Goal: Task Accomplishment & Management: Manage account settings

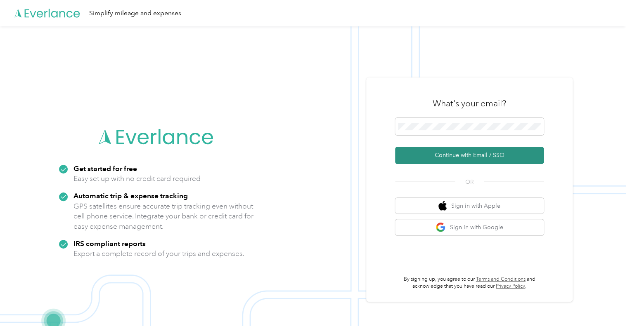
click at [488, 150] on button "Continue with Email / SSO" at bounding box center [469, 155] width 149 height 17
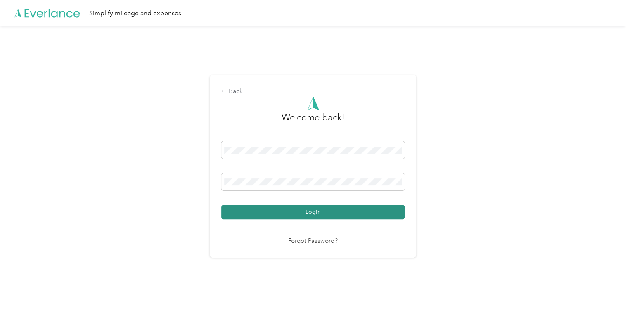
click at [270, 214] on button "Login" at bounding box center [312, 212] width 183 height 14
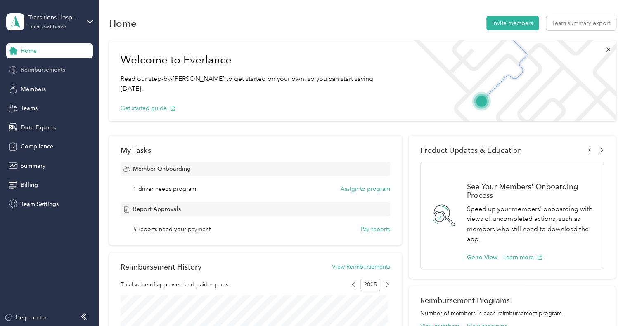
click at [48, 69] on span "Reimbursements" at bounding box center [43, 70] width 45 height 9
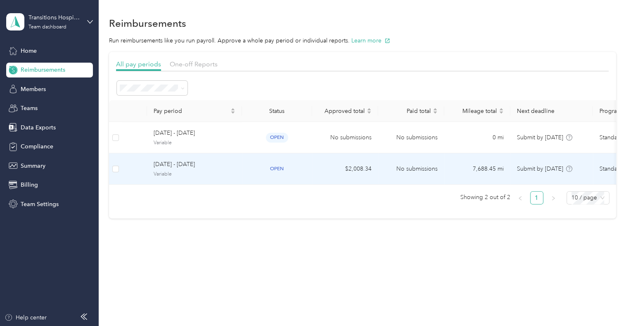
click at [173, 170] on div "[DATE] - [DATE] Variable" at bounding box center [194, 169] width 82 height 18
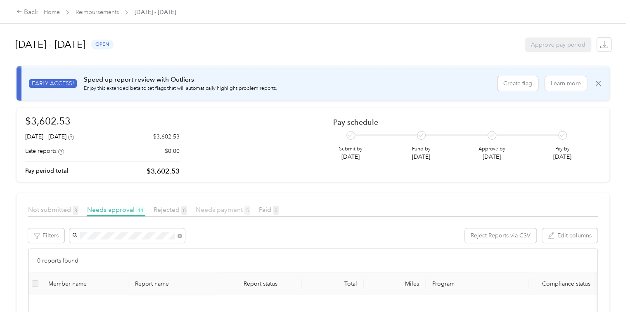
click at [224, 212] on span "Needs payment 5" at bounding box center [223, 210] width 54 height 8
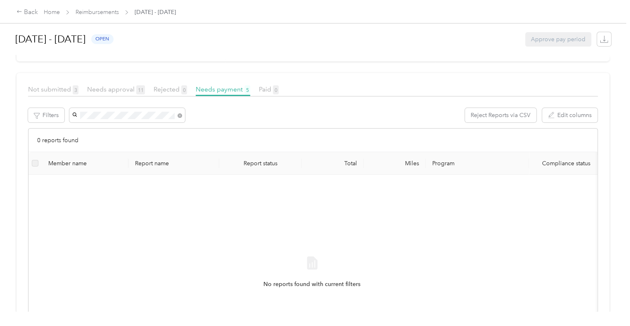
scroll to position [124, 0]
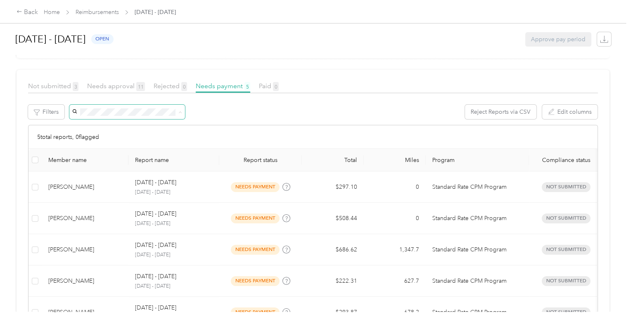
click at [263, 132] on div "5 total reports, 0 flagged" at bounding box center [312, 137] width 568 height 24
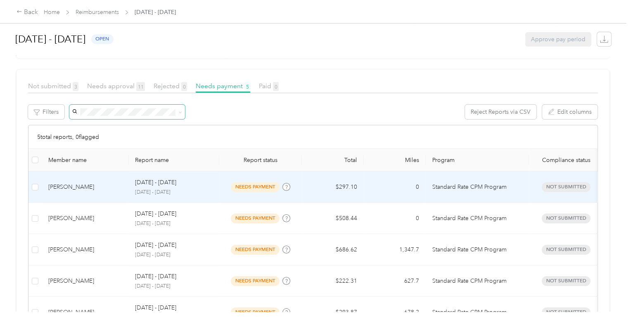
click at [203, 187] on div "[DATE] - [DATE]" at bounding box center [174, 182] width 78 height 9
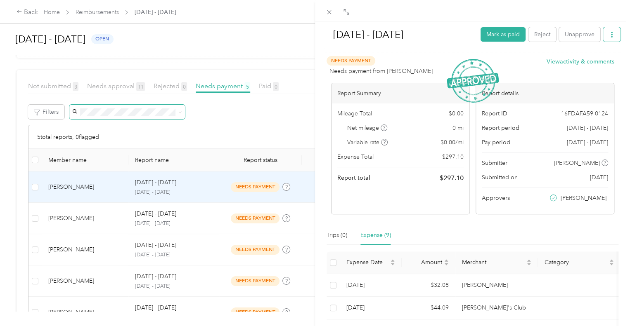
click at [608, 36] on button "button" at bounding box center [611, 34] width 17 height 14
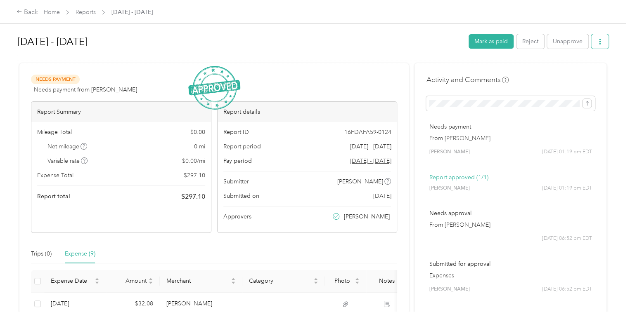
click at [597, 42] on icon "button" at bounding box center [600, 42] width 6 height 6
click at [567, 73] on span "Download" at bounding box center [573, 71] width 27 height 9
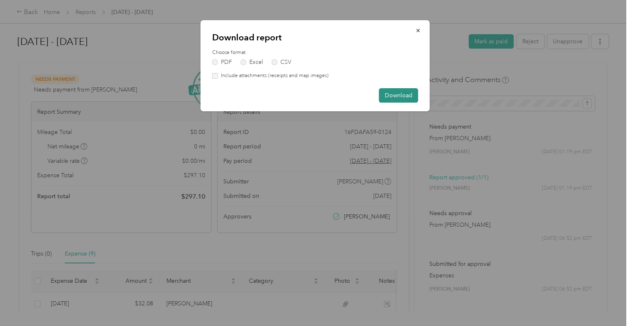
click at [394, 94] on button "Download" at bounding box center [398, 95] width 39 height 14
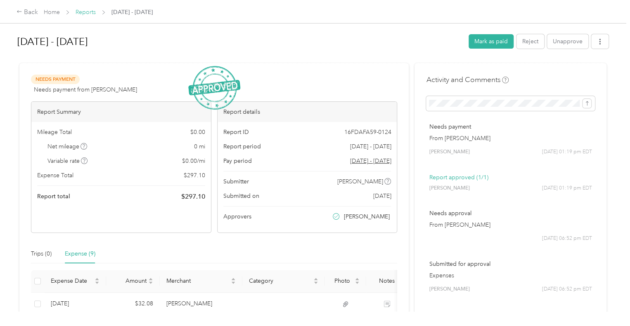
click at [89, 12] on link "Reports" at bounding box center [85, 12] width 20 height 7
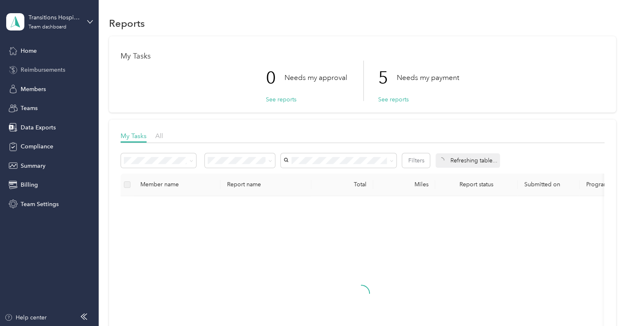
click at [59, 75] on div "Reimbursements" at bounding box center [49, 70] width 87 height 15
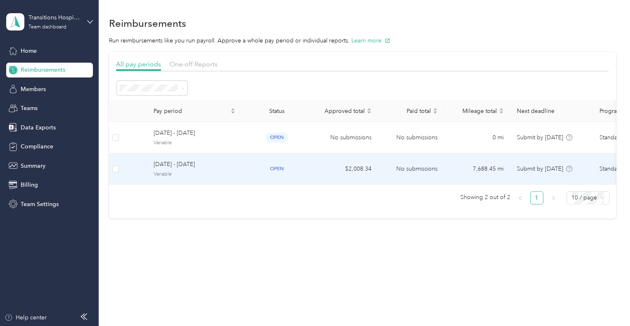
click at [182, 167] on span "[DATE] - [DATE]" at bounding box center [194, 164] width 82 height 9
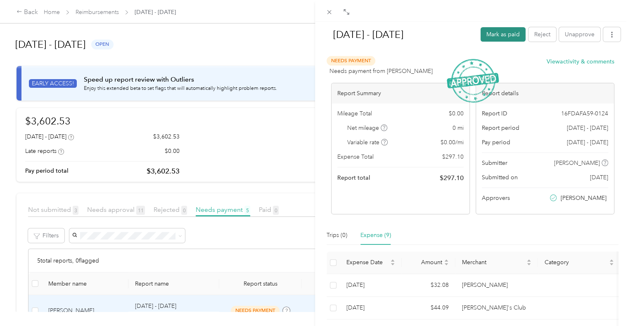
click at [485, 34] on button "Mark as paid" at bounding box center [502, 34] width 45 height 14
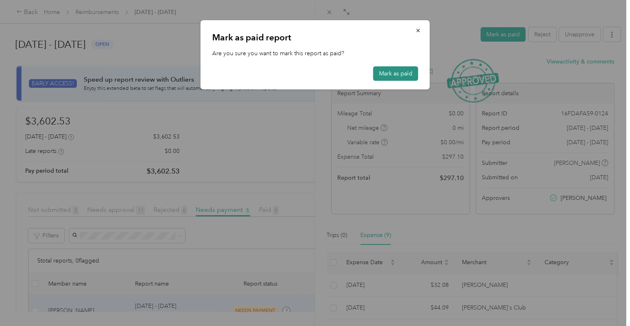
click at [394, 78] on button "Mark as paid" at bounding box center [395, 73] width 45 height 14
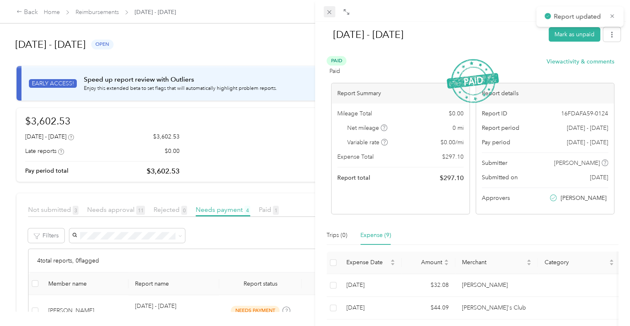
click at [330, 11] on icon at bounding box center [328, 12] width 7 height 7
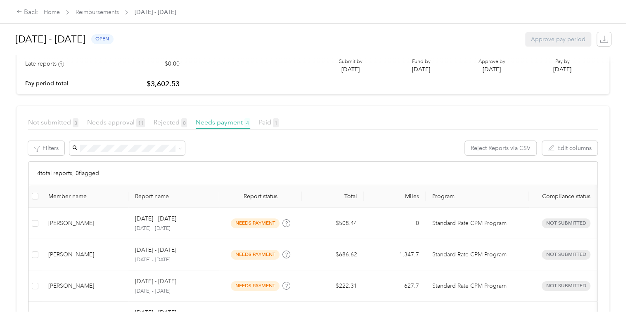
scroll to position [124, 0]
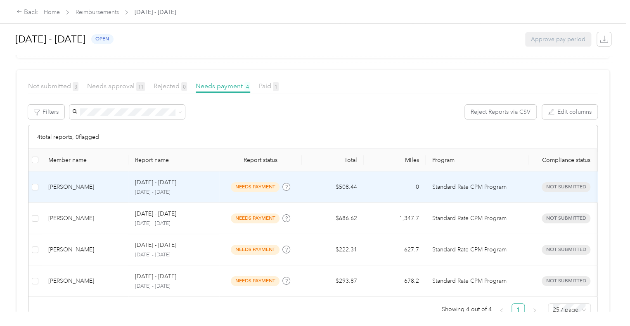
click at [262, 184] on span "needs payment" at bounding box center [255, 186] width 49 height 9
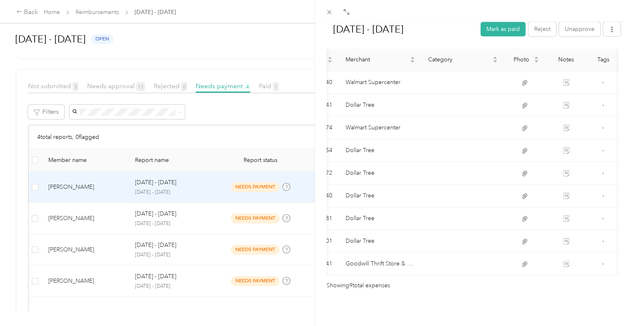
scroll to position [0, 124]
click at [488, 27] on button "Mark as paid" at bounding box center [502, 29] width 45 height 14
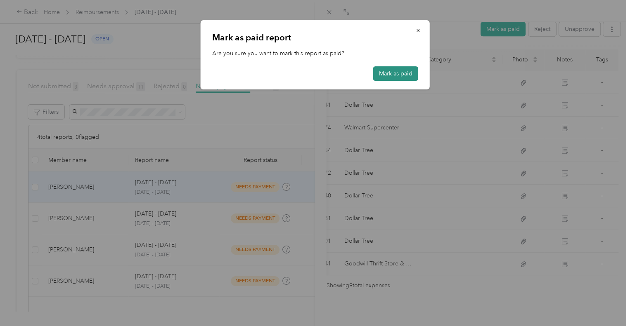
click at [403, 71] on button "Mark as paid" at bounding box center [395, 73] width 45 height 14
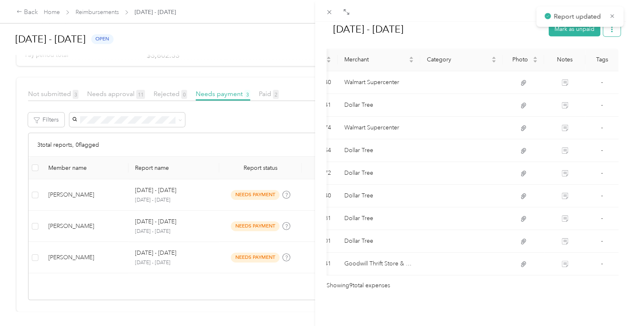
click at [608, 31] on icon "button" at bounding box center [611, 29] width 6 height 6
click at [578, 59] on span "Download" at bounding box center [581, 59] width 27 height 9
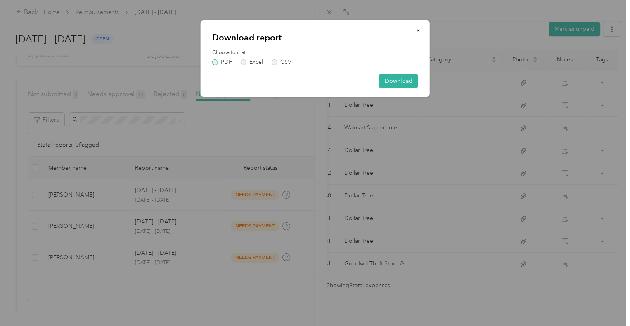
click at [216, 64] on label "PDF" at bounding box center [222, 62] width 20 height 6
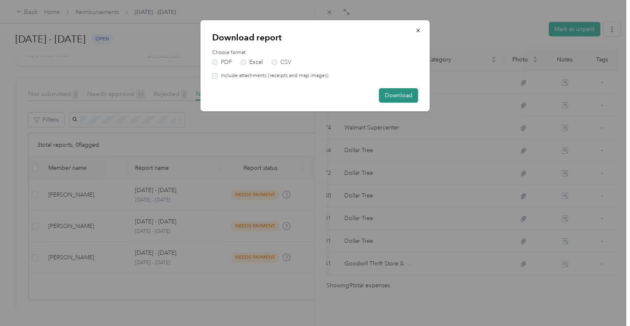
click at [398, 99] on button "Download" at bounding box center [398, 95] width 39 height 14
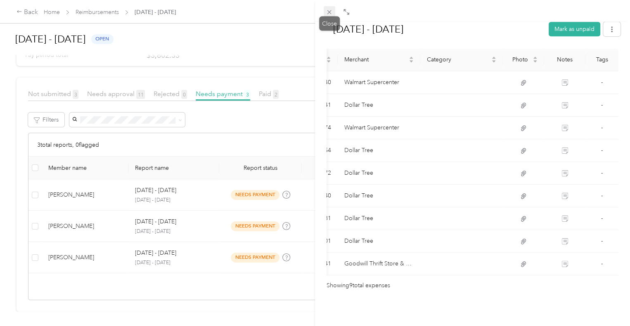
click at [327, 12] on icon at bounding box center [328, 12] width 7 height 7
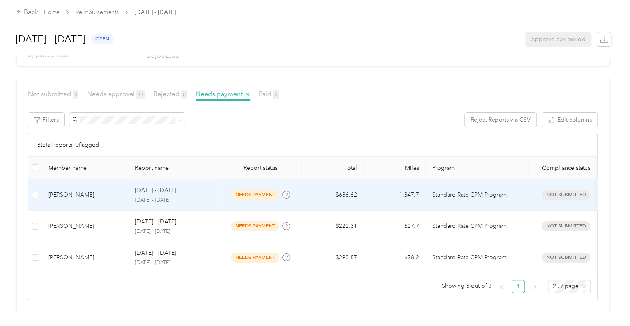
click at [205, 188] on div "[DATE] - [DATE] [DATE] - [DATE]" at bounding box center [174, 195] width 78 height 18
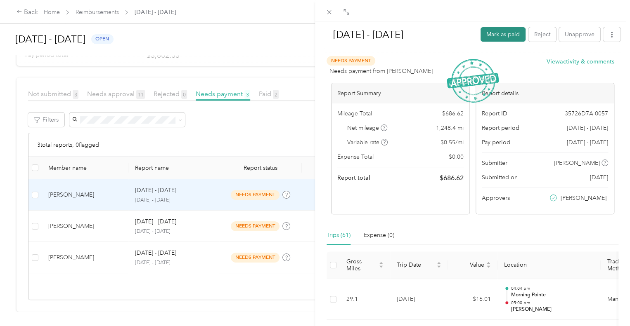
click at [480, 36] on button "Mark as paid" at bounding box center [502, 34] width 45 height 14
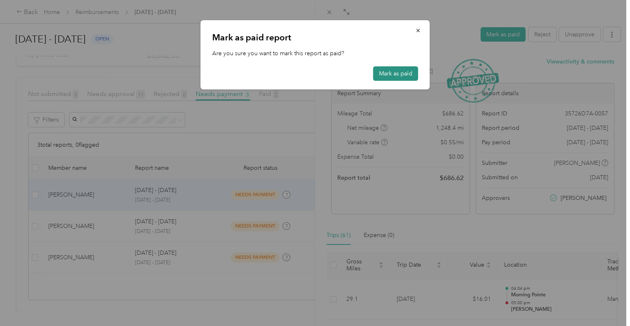
click at [383, 75] on button "Mark as paid" at bounding box center [395, 73] width 45 height 14
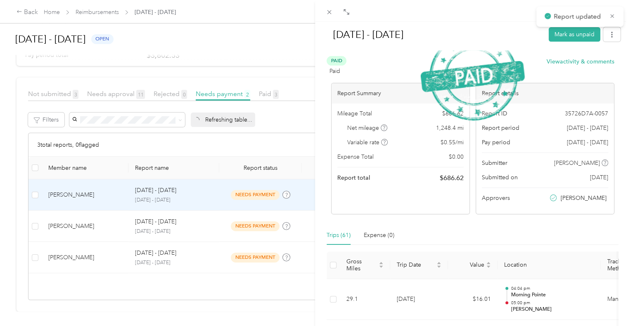
scroll to position [97, 0]
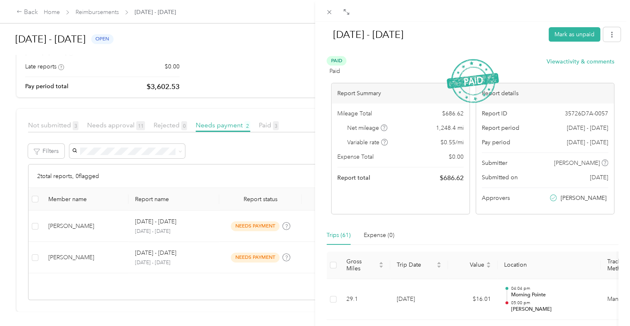
click at [500, 227] on div "Trips (61) Expense (0)" at bounding box center [472, 235] width 292 height 19
click at [326, 11] on icon at bounding box center [328, 12] width 7 height 7
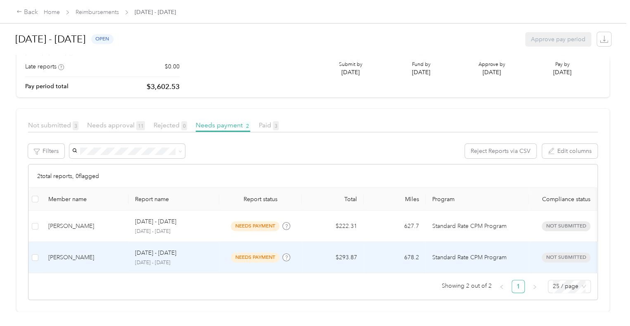
click at [120, 253] on div "[PERSON_NAME]" at bounding box center [84, 257] width 73 height 9
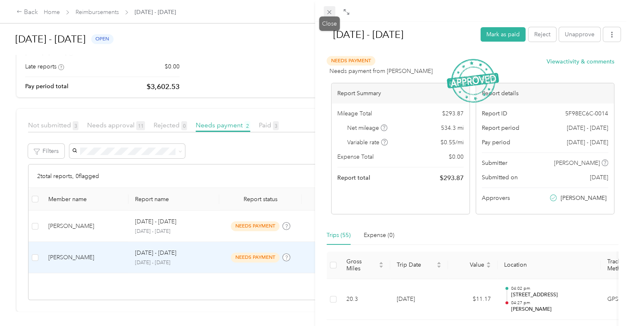
click at [328, 12] on icon at bounding box center [328, 12] width 7 height 7
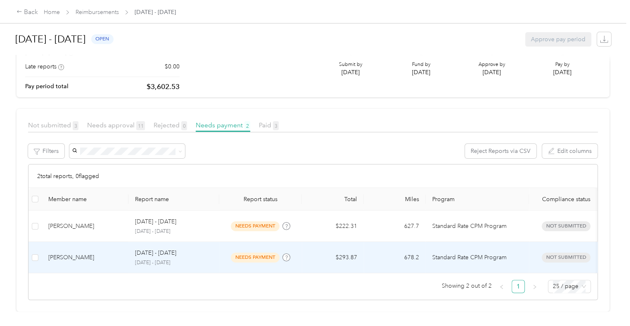
click at [187, 259] on p "[DATE] - [DATE]" at bounding box center [174, 262] width 78 height 7
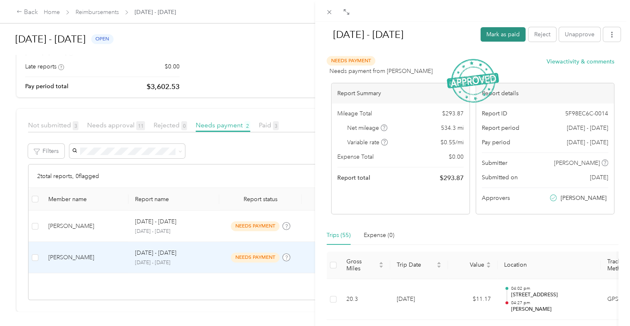
click at [490, 29] on button "Mark as paid" at bounding box center [502, 34] width 45 height 14
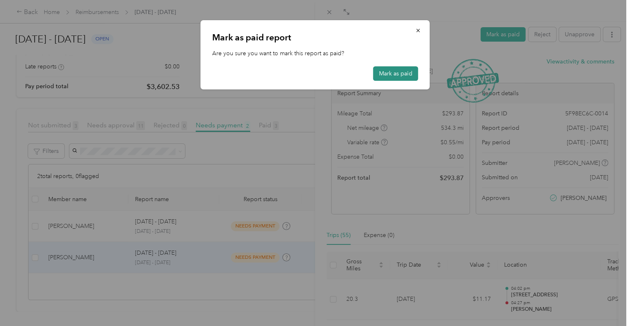
click at [394, 75] on button "Mark as paid" at bounding box center [395, 73] width 45 height 14
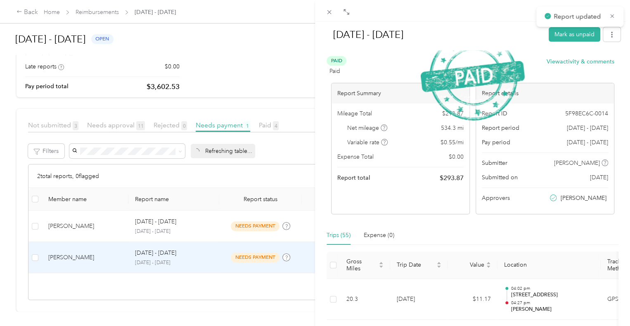
scroll to position [66, 0]
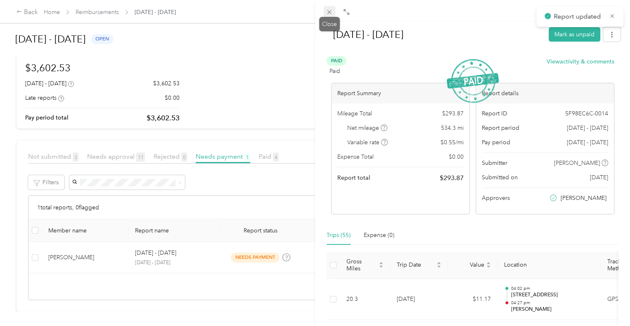
click at [325, 11] on icon at bounding box center [328, 12] width 7 height 7
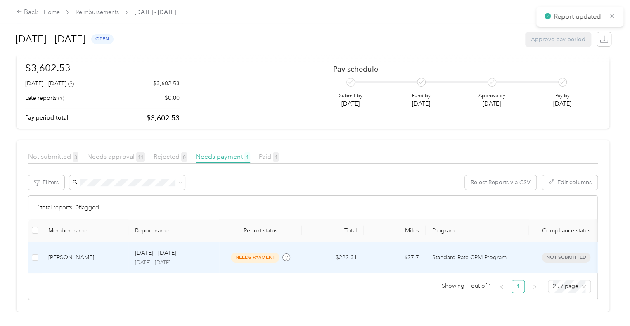
click at [212, 249] on div "[DATE] - [DATE]" at bounding box center [174, 253] width 78 height 9
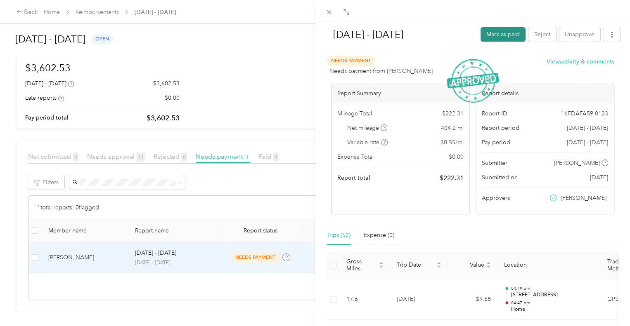
click at [500, 31] on button "Mark as paid" at bounding box center [502, 34] width 45 height 14
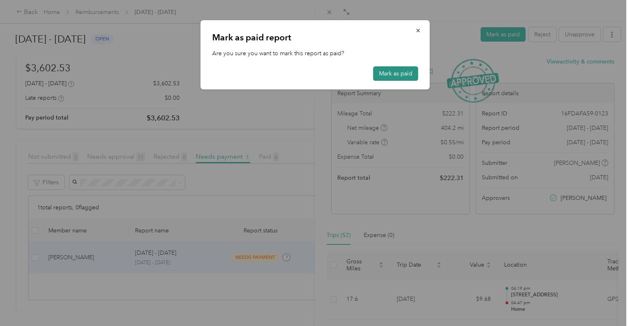
click at [406, 68] on button "Mark as paid" at bounding box center [395, 73] width 45 height 14
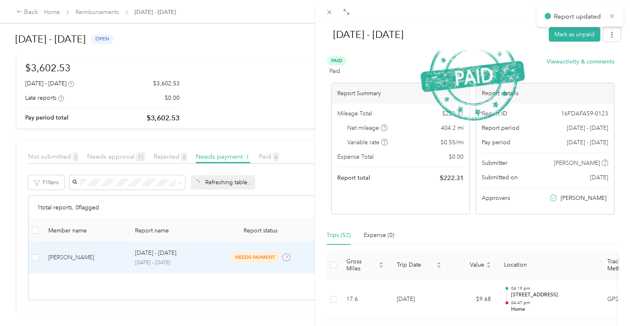
scroll to position [124, 0]
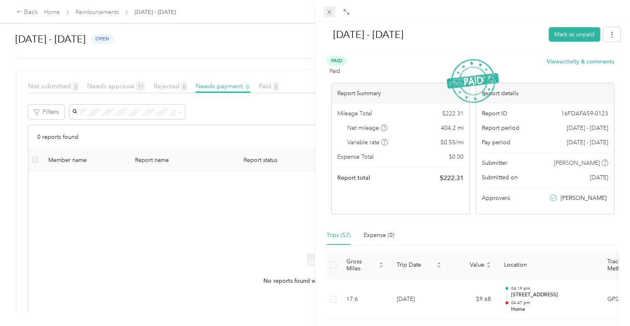
click at [330, 13] on icon at bounding box center [328, 12] width 7 height 7
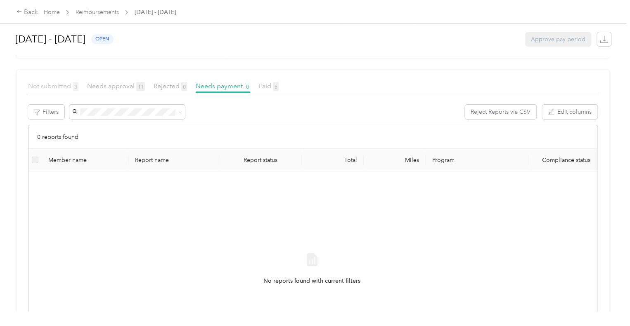
click at [48, 85] on span "Not submitted 3" at bounding box center [53, 86] width 50 height 8
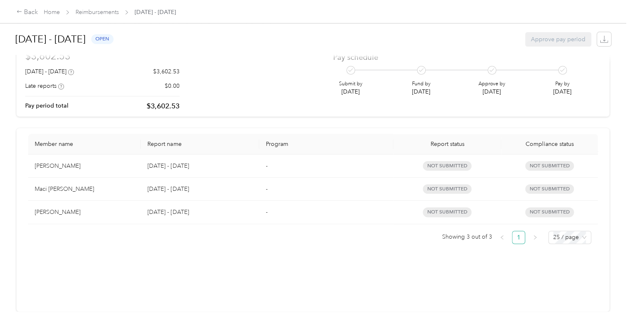
scroll to position [71, 0]
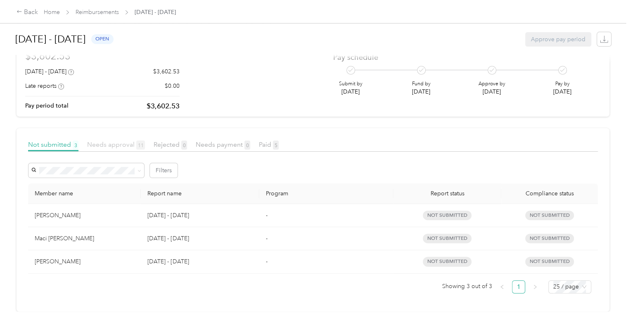
click at [106, 141] on span "Needs approval 11" at bounding box center [116, 145] width 58 height 8
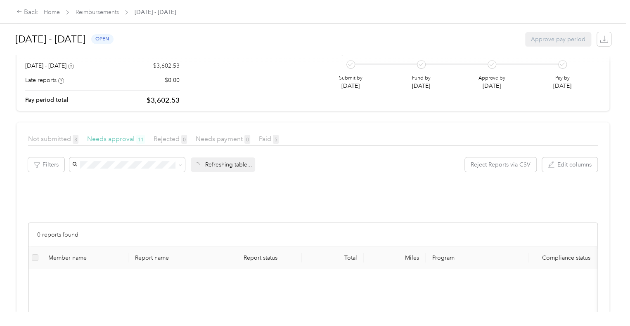
scroll to position [124, 0]
